Goal: Information Seeking & Learning: Learn about a topic

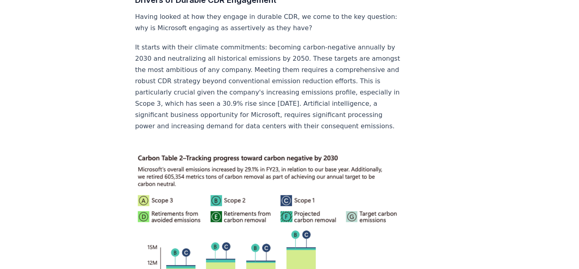
scroll to position [2160, 0]
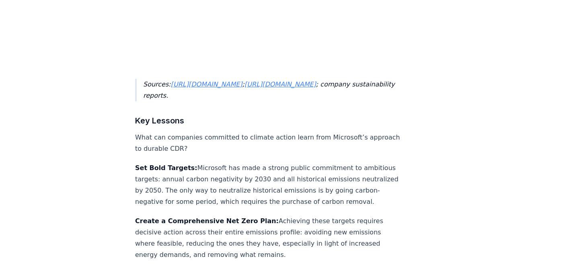
scroll to position [3492, 0]
